Goal: Task Accomplishment & Management: Complete application form

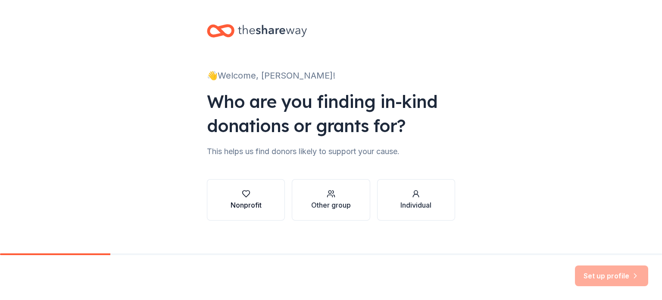
click at [247, 198] on div "Nonprofit" at bounding box center [246, 199] width 31 height 21
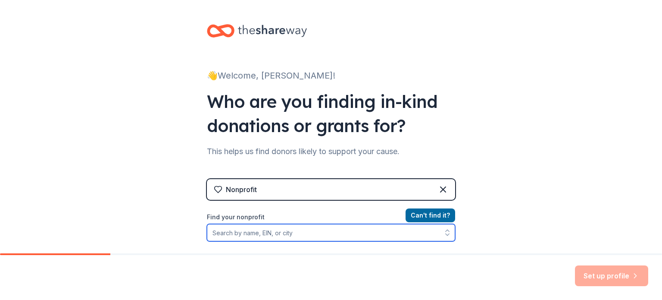
click at [249, 229] on input "Find your nonprofit" at bounding box center [331, 232] width 248 height 17
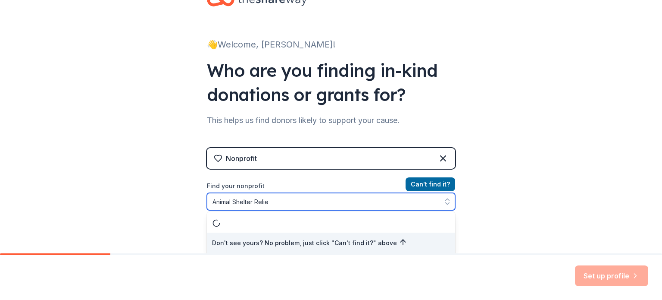
type input "Animal Shelter Relief"
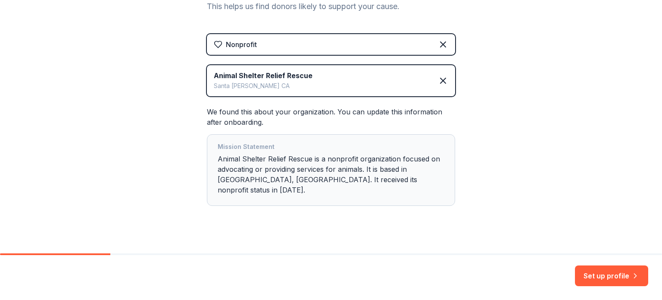
scroll to position [145, 0]
click at [614, 277] on button "Set up profile" at bounding box center [611, 275] width 73 height 21
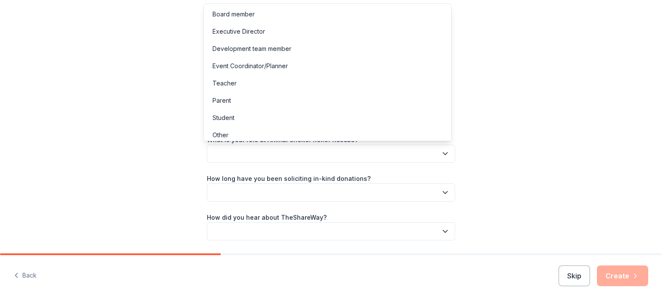
click at [442, 152] on icon "button" at bounding box center [445, 153] width 9 height 9
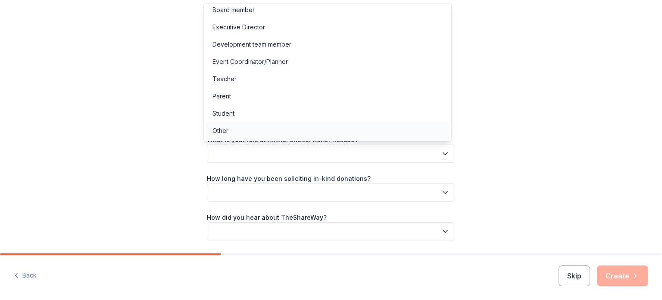
click at [224, 129] on div "Other" at bounding box center [221, 130] width 16 height 10
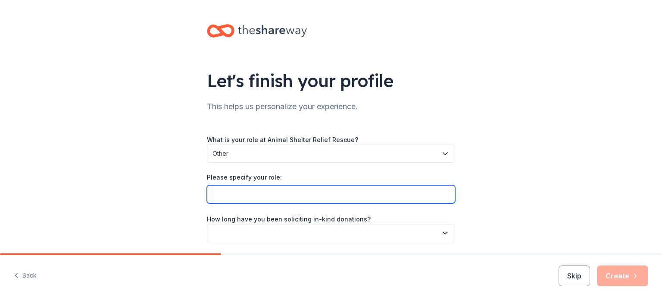
click at [250, 191] on input "Please specify your role:" at bounding box center [331, 194] width 248 height 18
type input "Volunteer"
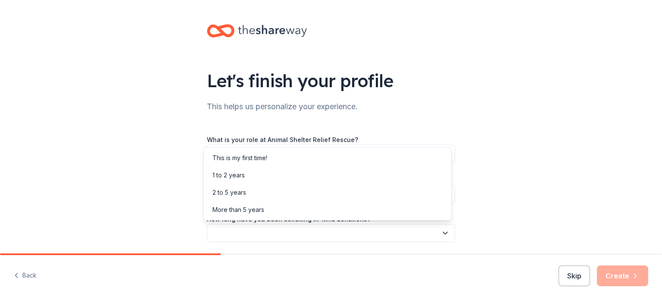
click at [443, 233] on icon "button" at bounding box center [445, 233] width 4 height 2
click at [259, 156] on div "This is my first time!" at bounding box center [240, 158] width 55 height 10
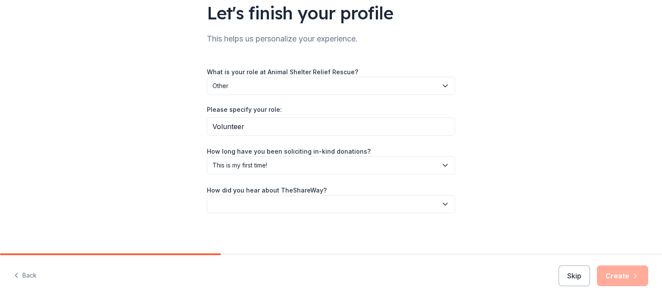
scroll to position [69, 0]
click at [443, 204] on icon "button" at bounding box center [445, 203] width 9 height 9
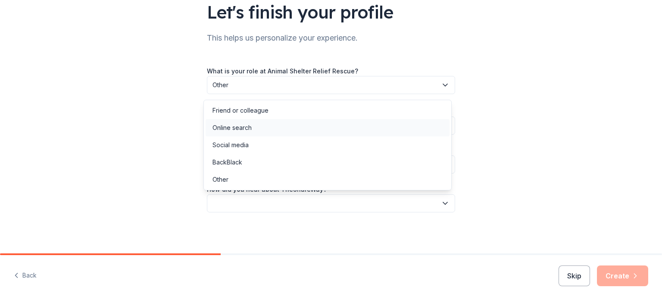
click at [241, 127] on div "Online search" at bounding box center [232, 127] width 39 height 10
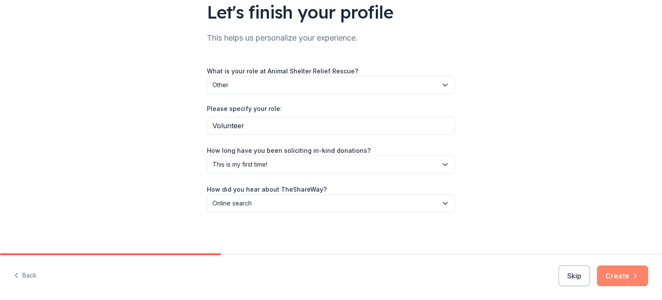
click at [615, 277] on button "Create" at bounding box center [622, 275] width 51 height 21
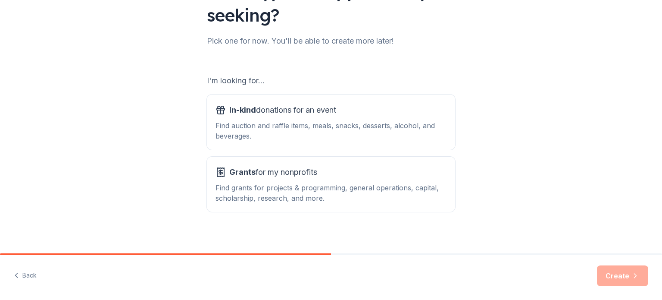
scroll to position [90, 0]
click at [322, 128] on div "Find auction and raffle items, meals, snacks, desserts, alcohol, and beverages." at bounding box center [331, 130] width 231 height 21
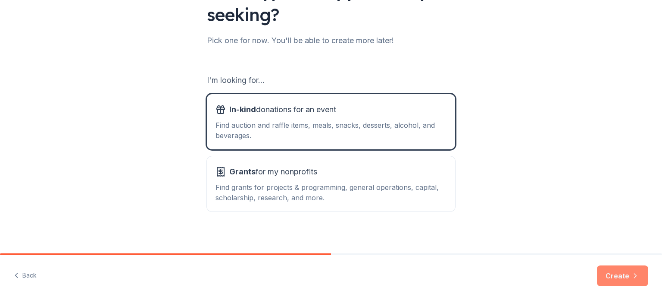
click at [614, 273] on button "Create" at bounding box center [622, 275] width 51 height 21
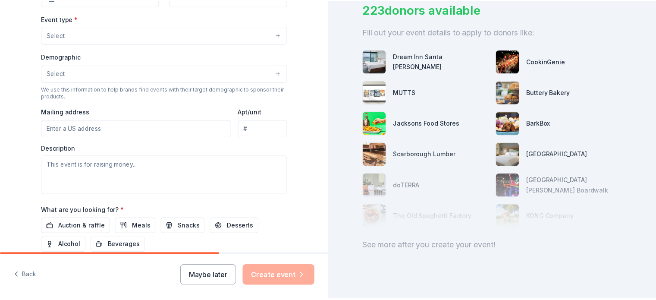
scroll to position [70, 0]
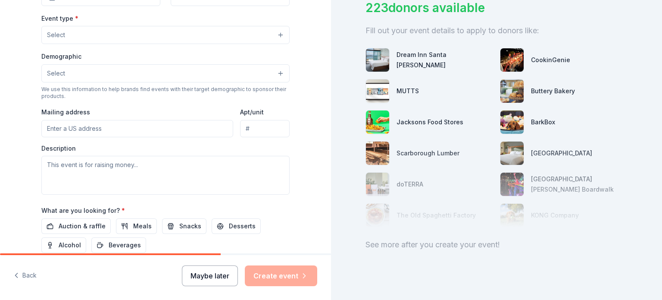
click at [221, 273] on button "Maybe later" at bounding box center [210, 275] width 56 height 21
click at [217, 272] on button "Maybe later" at bounding box center [210, 275] width 56 height 21
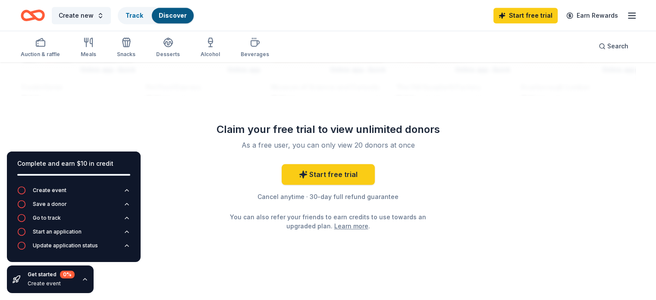
scroll to position [845, 0]
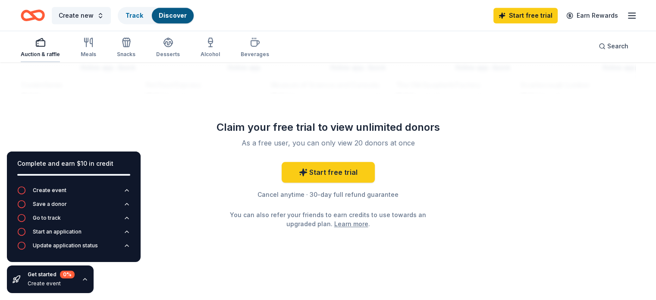
click at [52, 47] on div "Auction & raffle" at bounding box center [40, 47] width 39 height 21
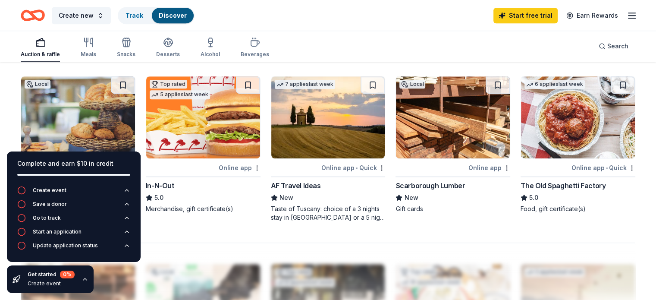
scroll to position [558, 0]
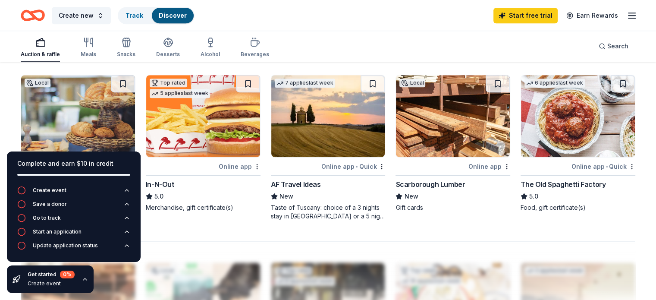
click at [35, 18] on icon "Home" at bounding box center [28, 15] width 13 height 9
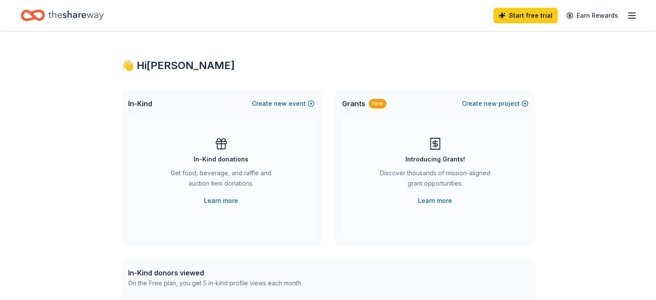
click at [627, 16] on icon "button" at bounding box center [632, 15] width 10 height 10
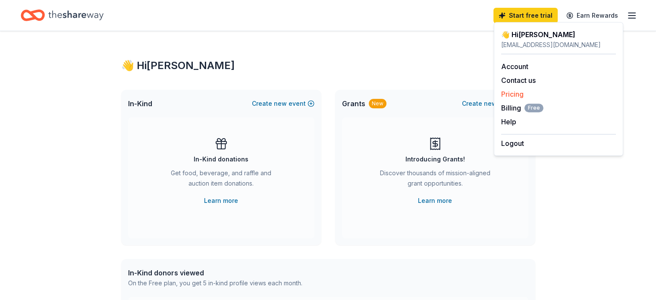
click at [516, 92] on link "Pricing" at bounding box center [512, 94] width 22 height 9
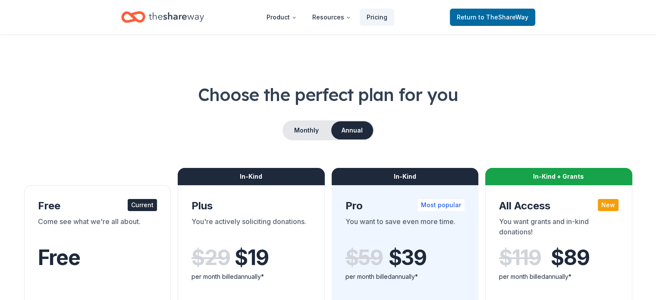
click at [129, 19] on icon "Home" at bounding box center [133, 17] width 24 height 20
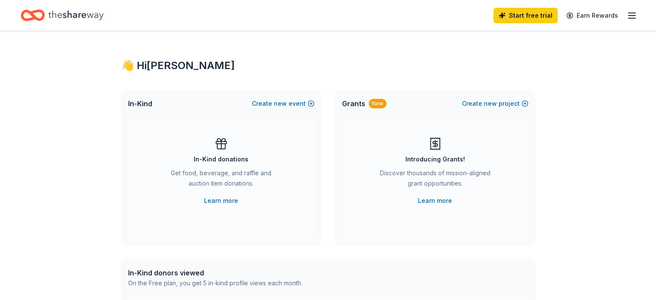
click at [627, 10] on icon "button" at bounding box center [632, 15] width 10 height 10
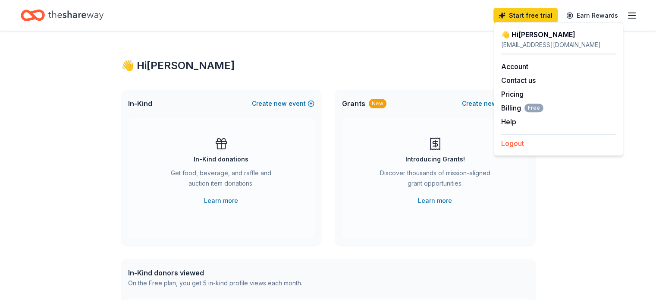
click at [521, 141] on button "Logout" at bounding box center [512, 143] width 23 height 10
